Goal: Task Accomplishment & Management: Complete application form

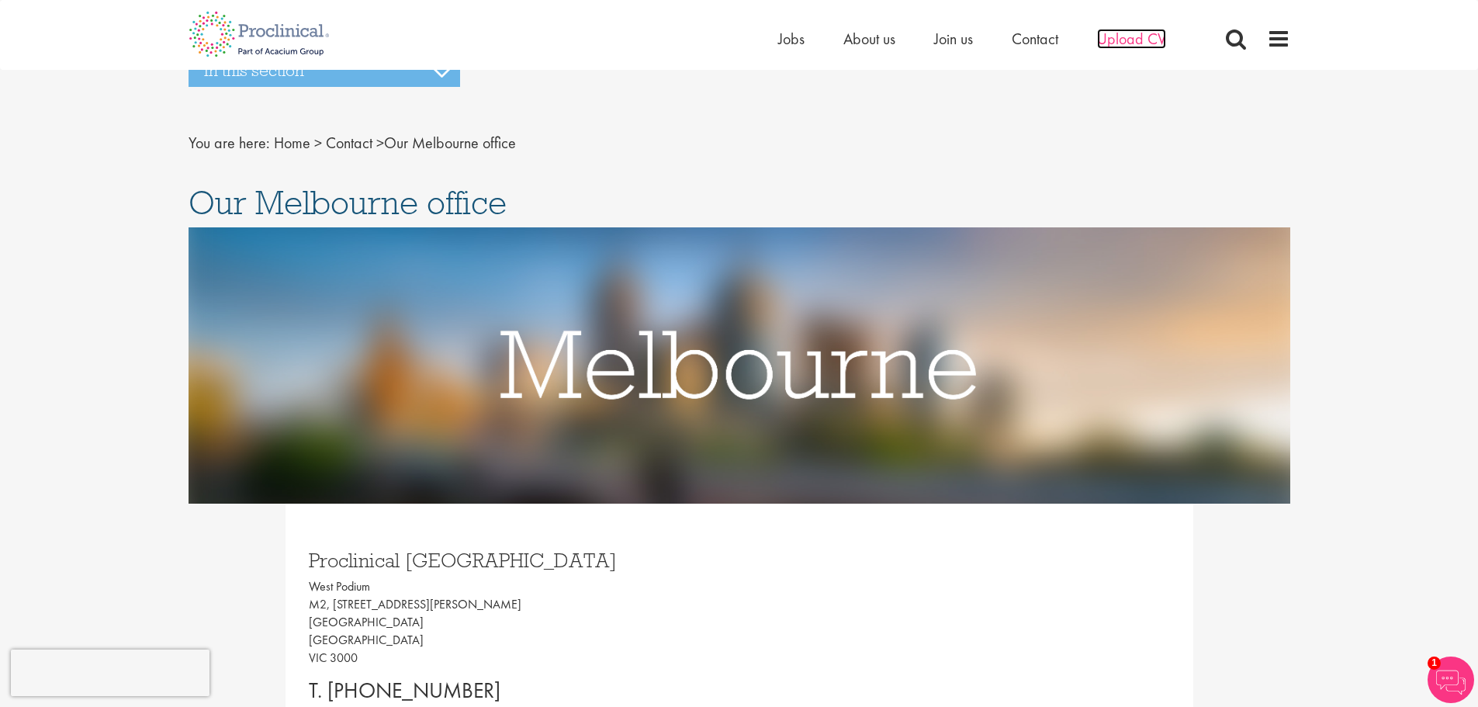
click at [1131, 35] on span "Upload CV" at bounding box center [1131, 39] width 69 height 20
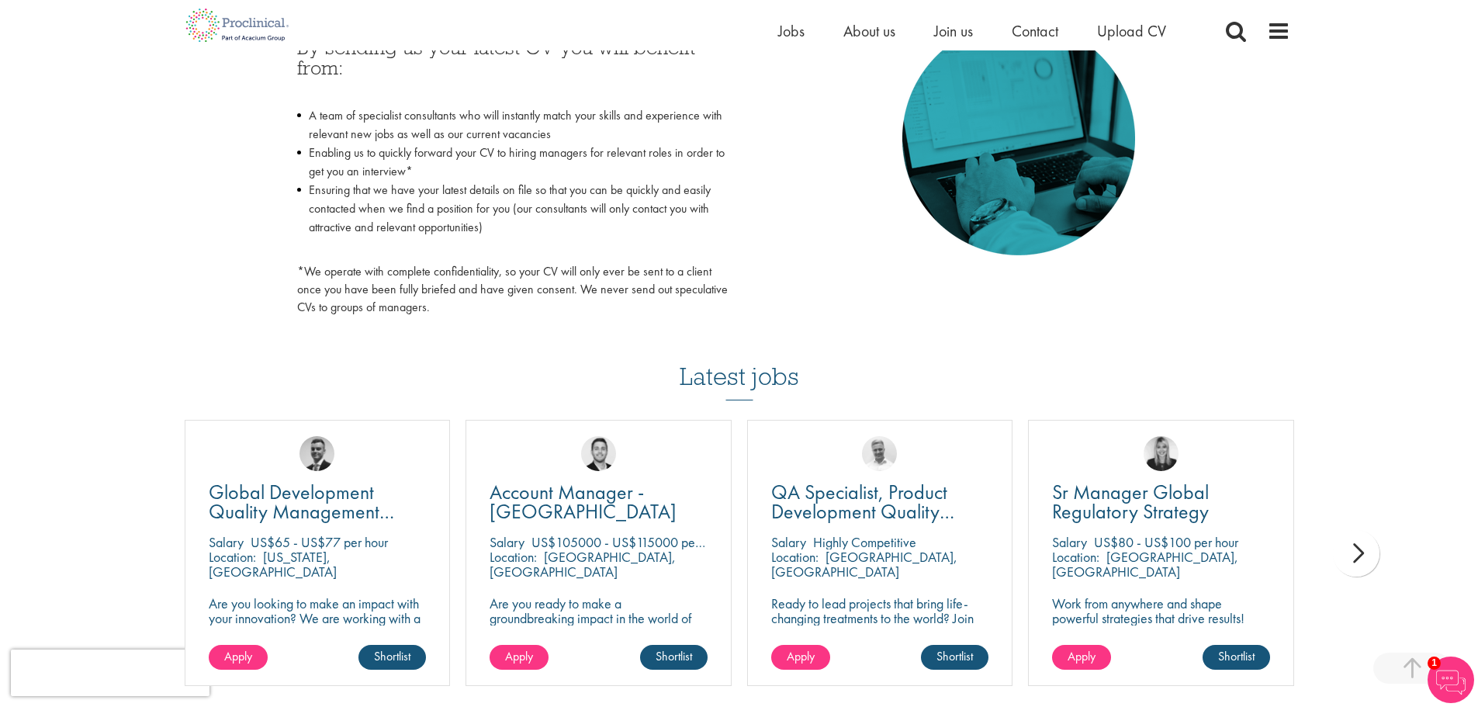
scroll to position [854, 0]
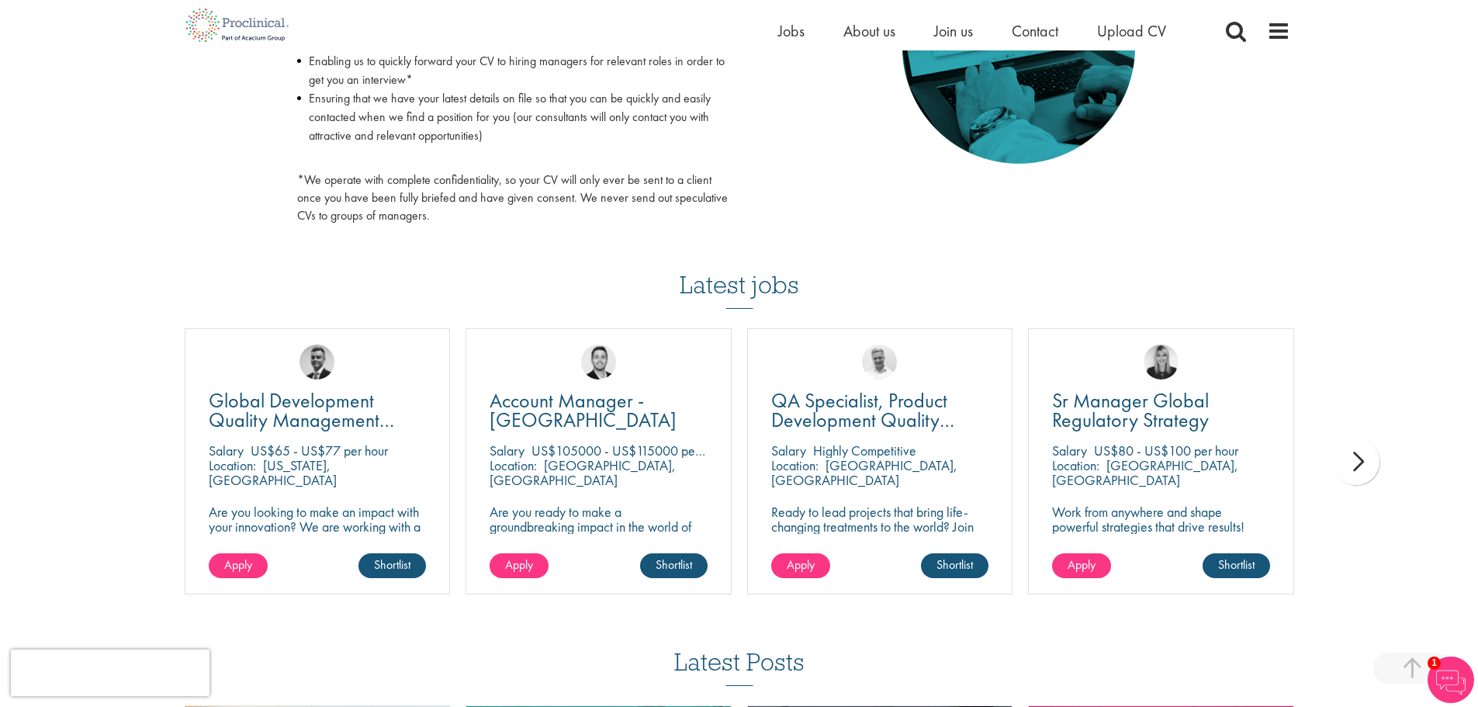
click at [1353, 462] on div "next" at bounding box center [1356, 461] width 47 height 47
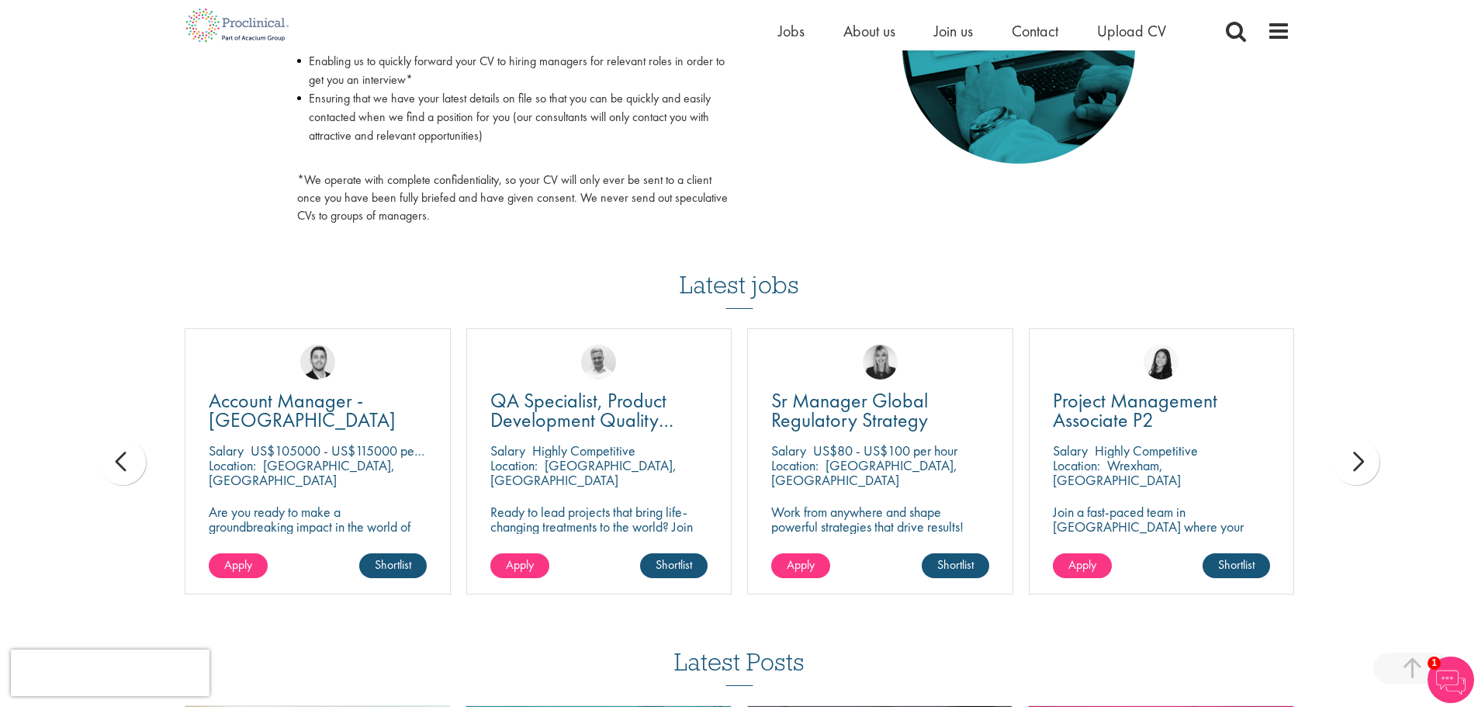
click at [1353, 462] on div "next" at bounding box center [1356, 461] width 47 height 47
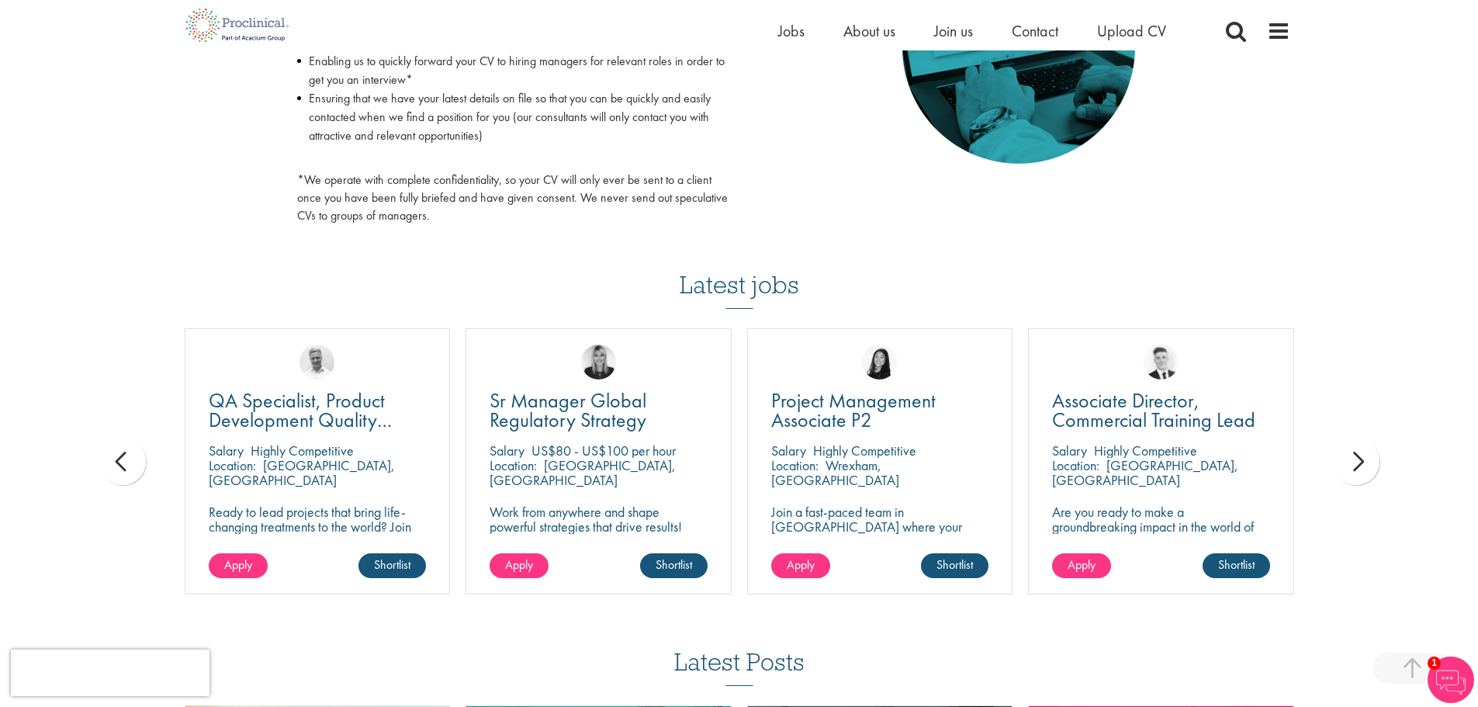
click at [1353, 462] on div "next" at bounding box center [1356, 461] width 47 height 47
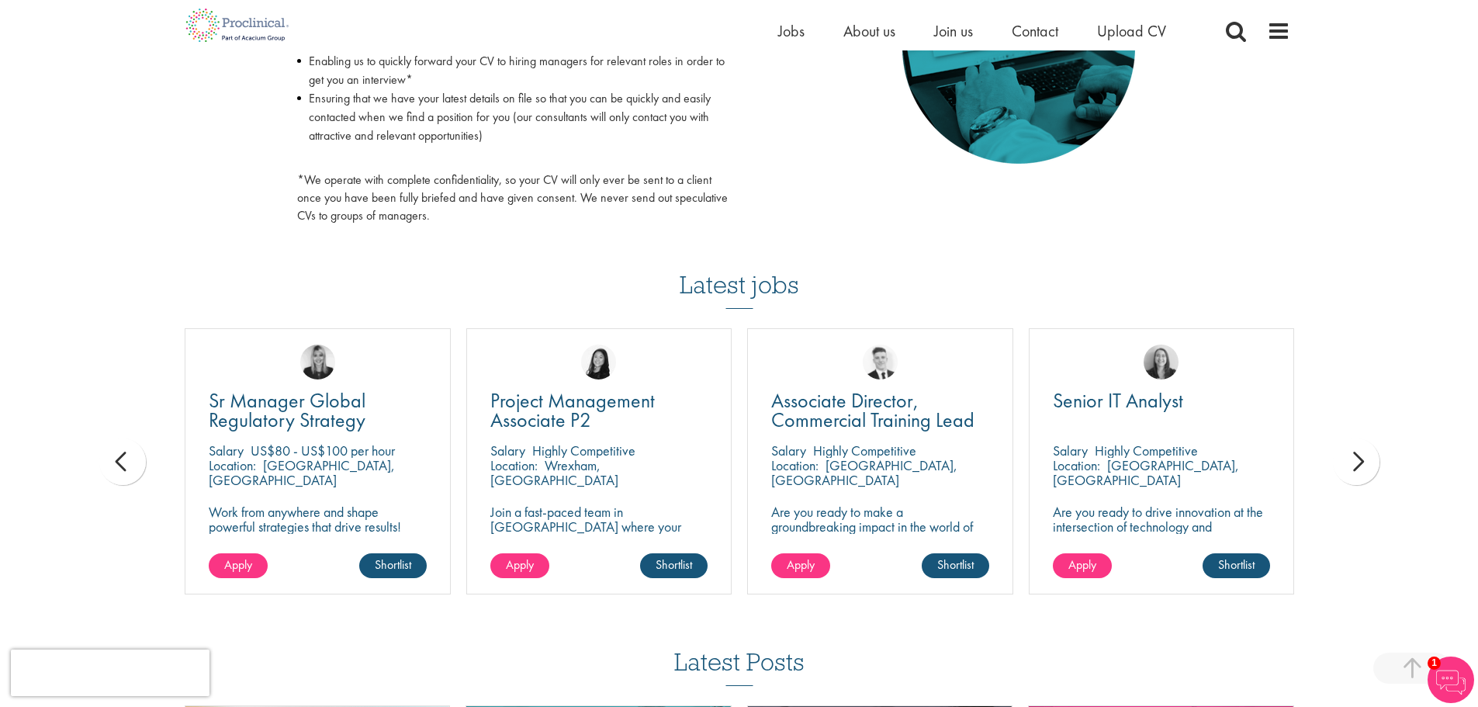
click at [1353, 462] on div "next" at bounding box center [1356, 461] width 47 height 47
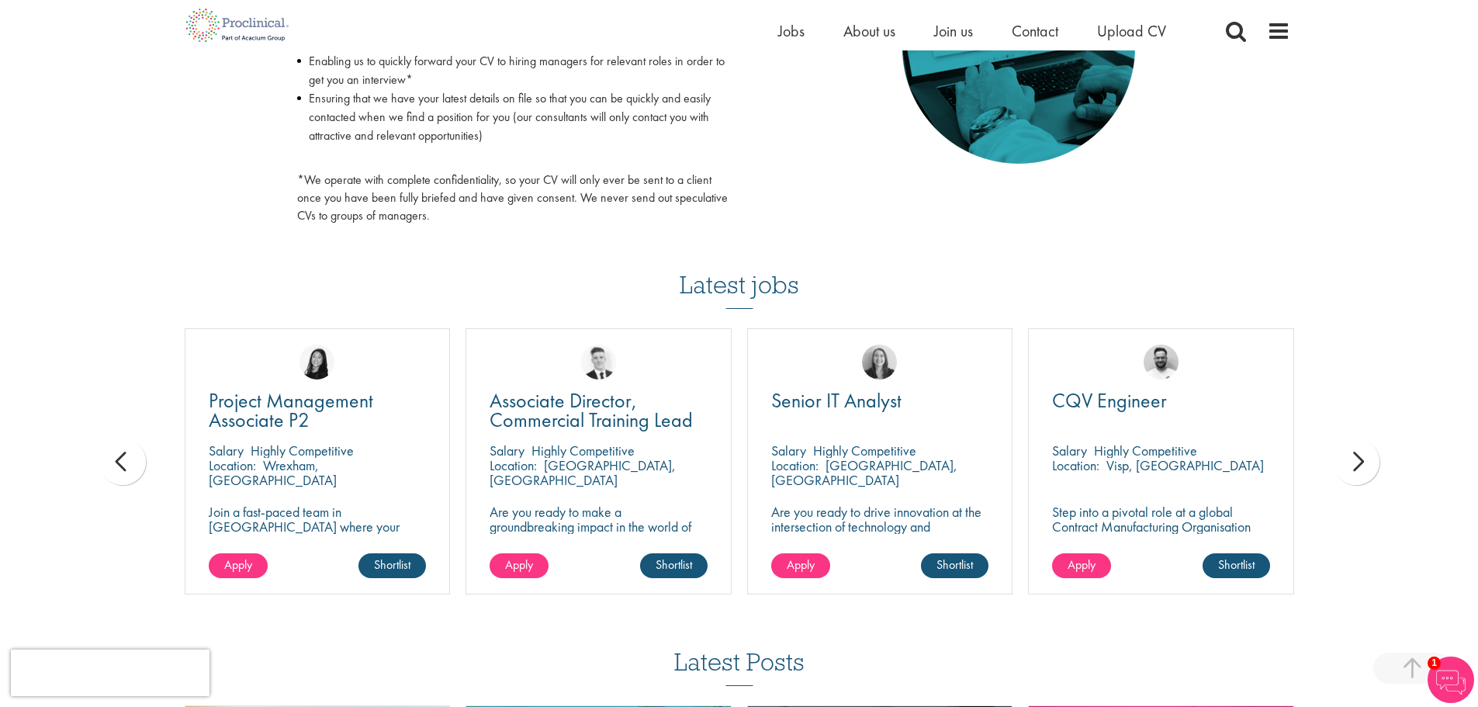
click at [1353, 462] on div "next" at bounding box center [1356, 461] width 47 height 47
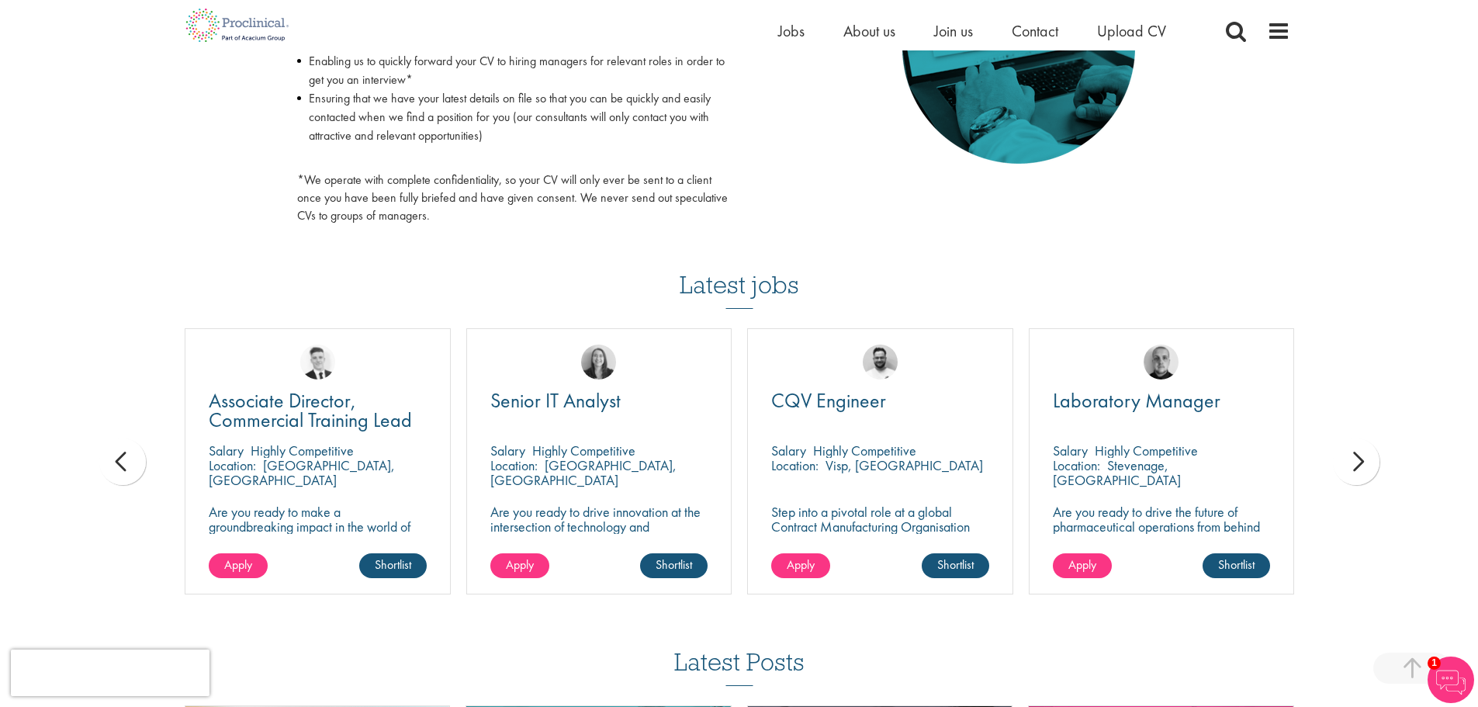
click at [1353, 462] on div "next" at bounding box center [1356, 461] width 47 height 47
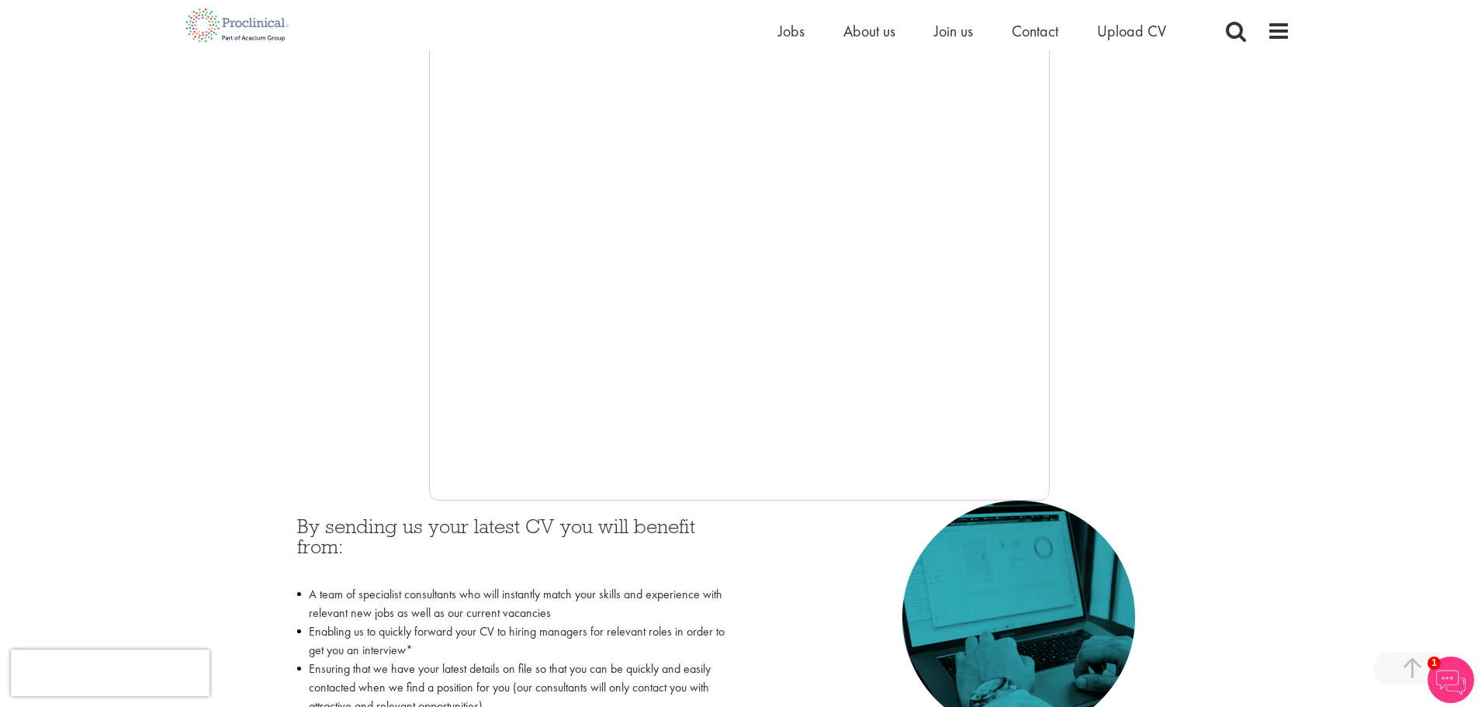
scroll to position [310, 0]
